Goal: Navigation & Orientation: Find specific page/section

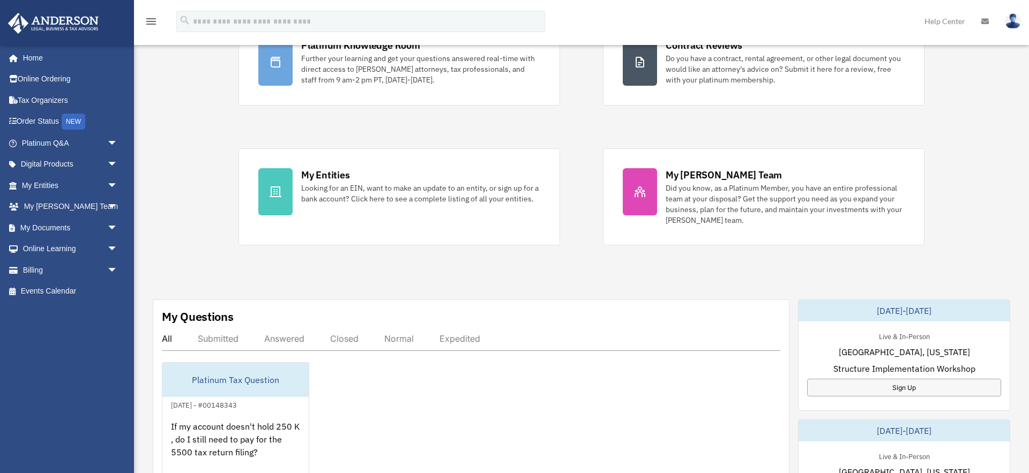
scroll to position [109, 0]
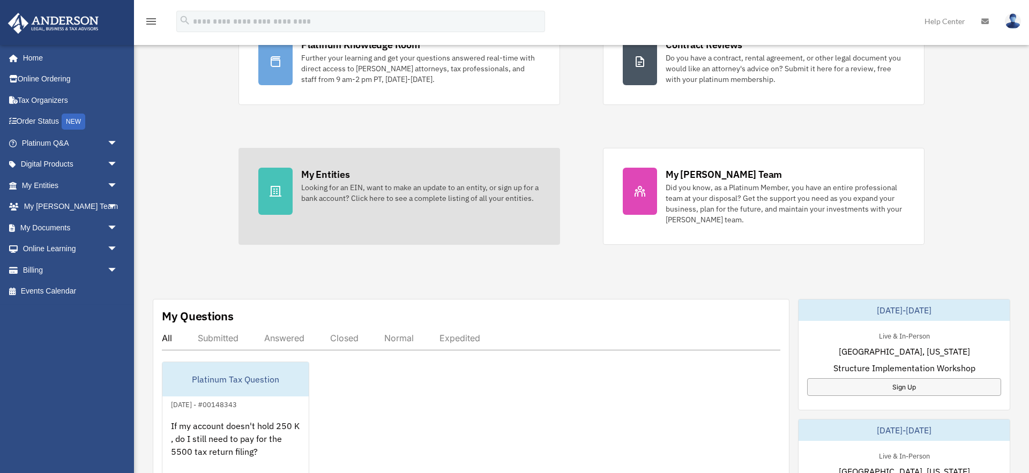
click at [435, 197] on div "Looking for an EIN, want to make an update to an entity, or sign up for a bank …" at bounding box center [420, 192] width 239 height 21
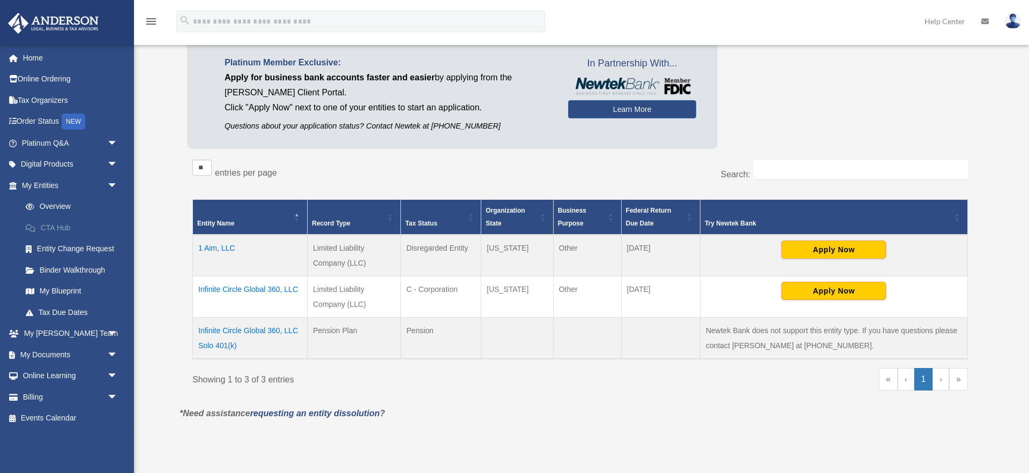
scroll to position [80, 0]
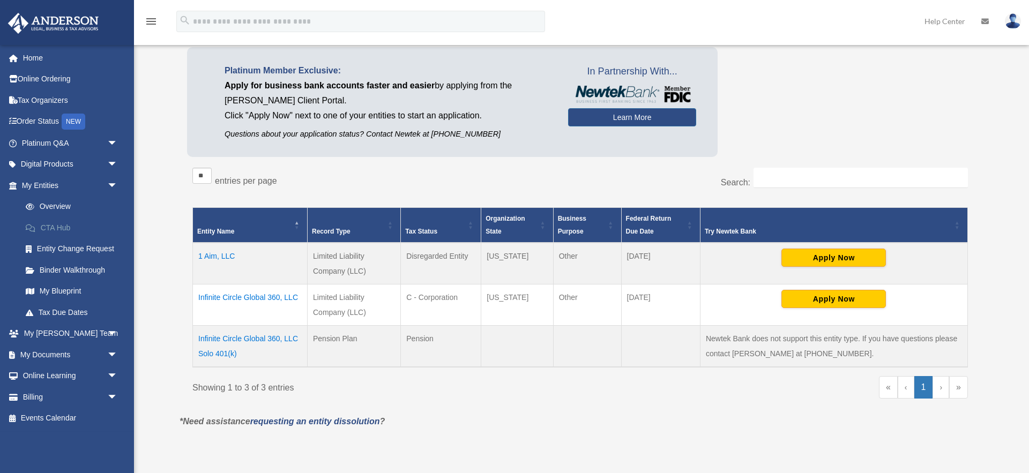
click at [61, 229] on link "CTA Hub" at bounding box center [74, 227] width 119 height 21
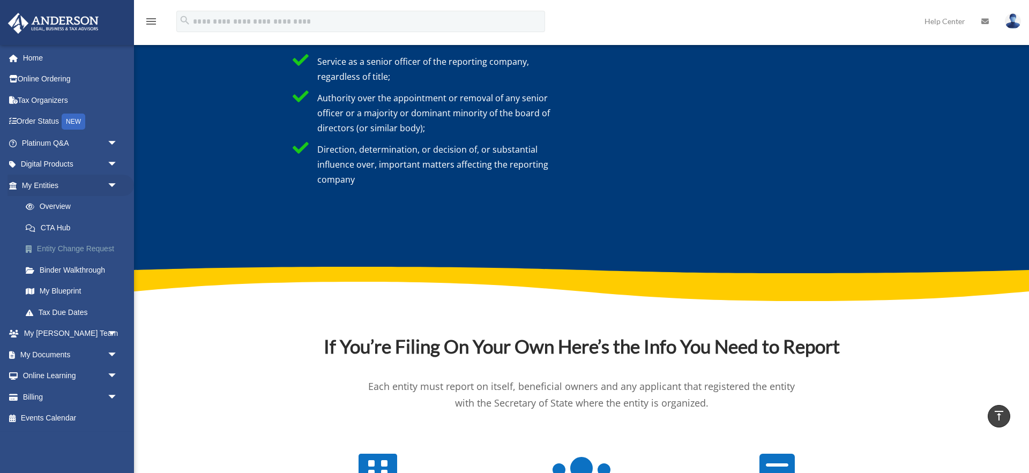
scroll to position [3427, 0]
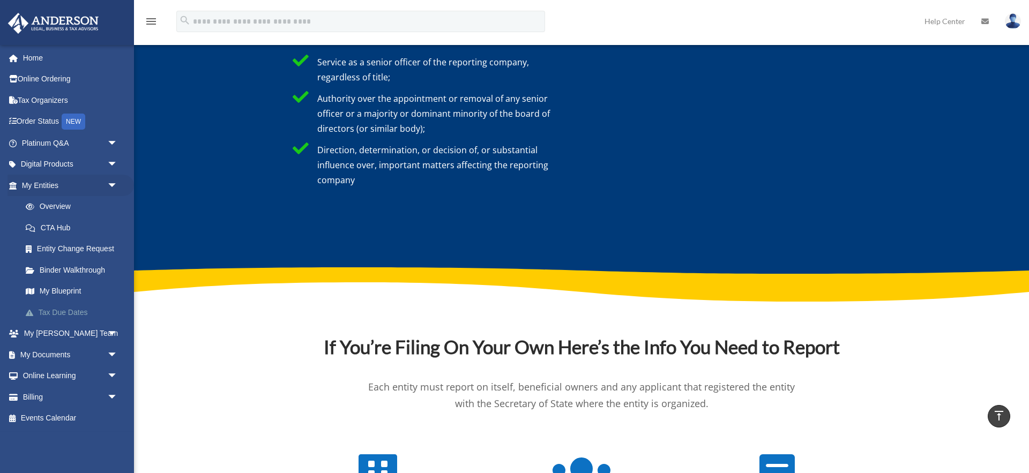
click at [87, 313] on link "Tax Due Dates" at bounding box center [74, 312] width 119 height 21
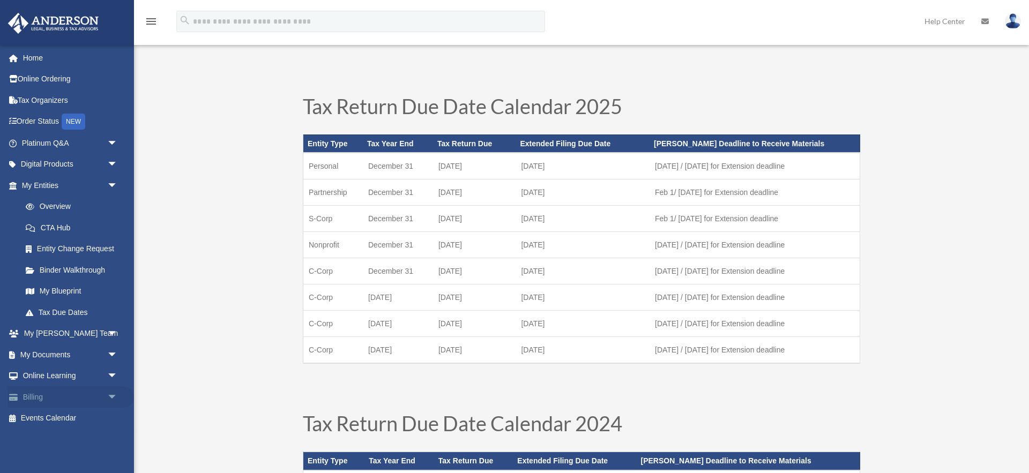
click at [111, 398] on span "arrow_drop_down" at bounding box center [117, 397] width 21 height 22
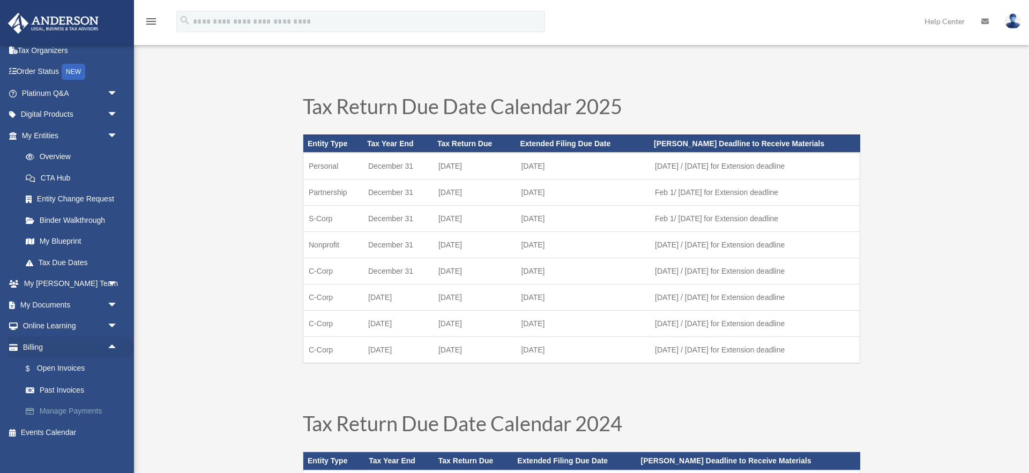
scroll to position [57, 0]
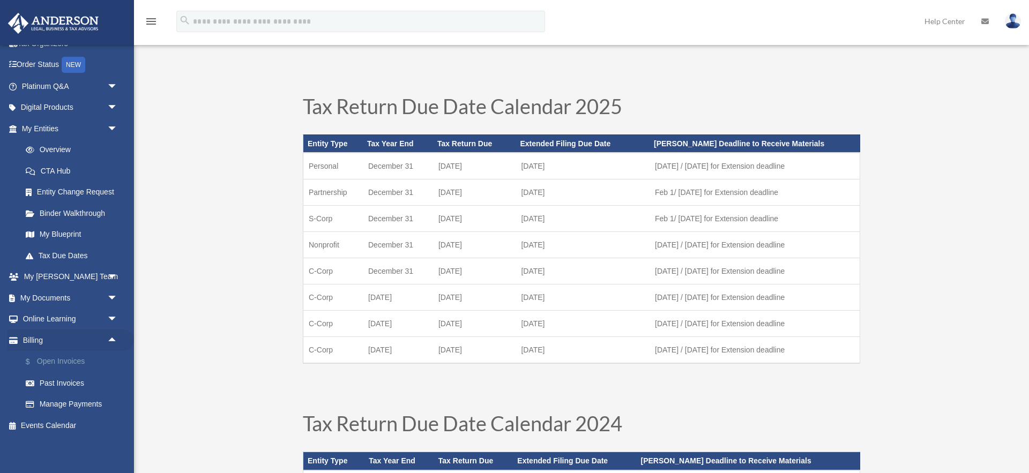
click at [81, 362] on link "$ Open Invoices" at bounding box center [74, 362] width 119 height 22
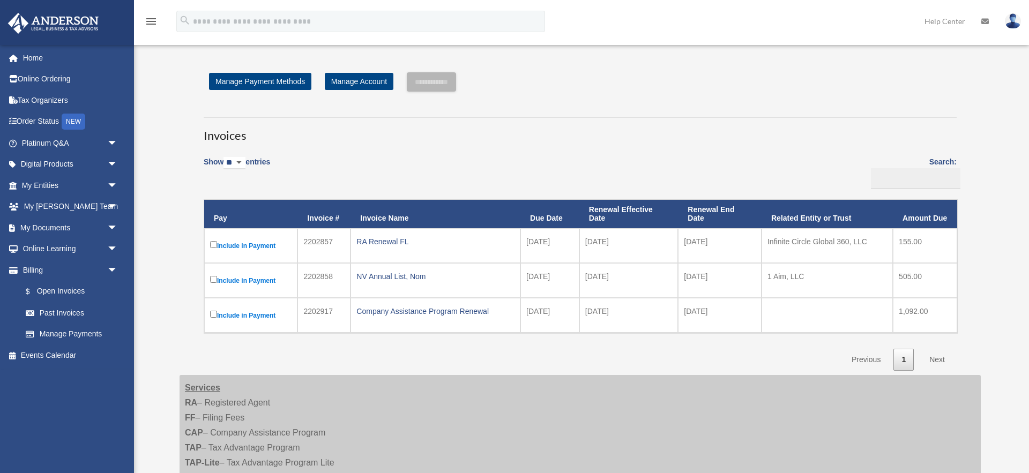
click at [1015, 20] on img at bounding box center [1013, 21] width 16 height 16
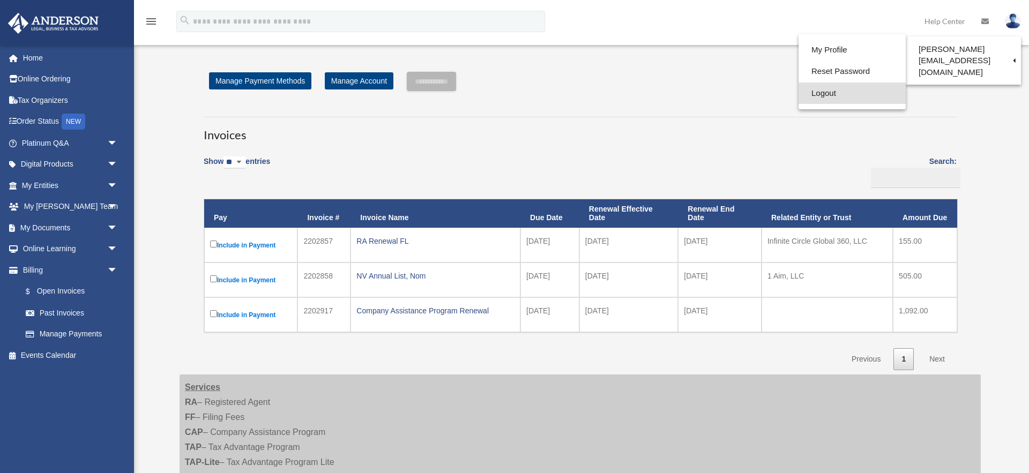
click at [799, 92] on link "Logout" at bounding box center [852, 94] width 107 height 22
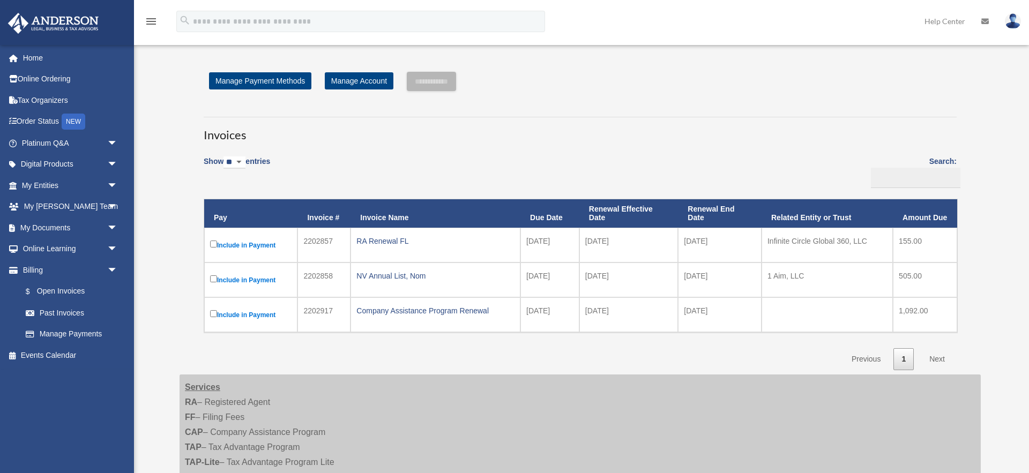
scroll to position [1, 0]
